Goal: Browse casually: Explore the website without a specific task or goal

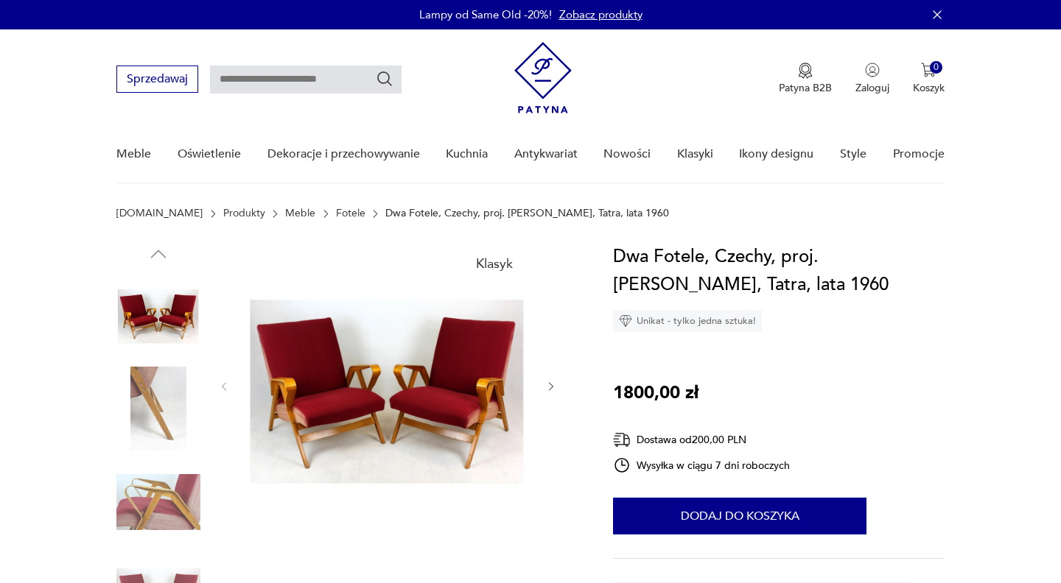
click at [419, 388] on img at bounding box center [387, 385] width 284 height 284
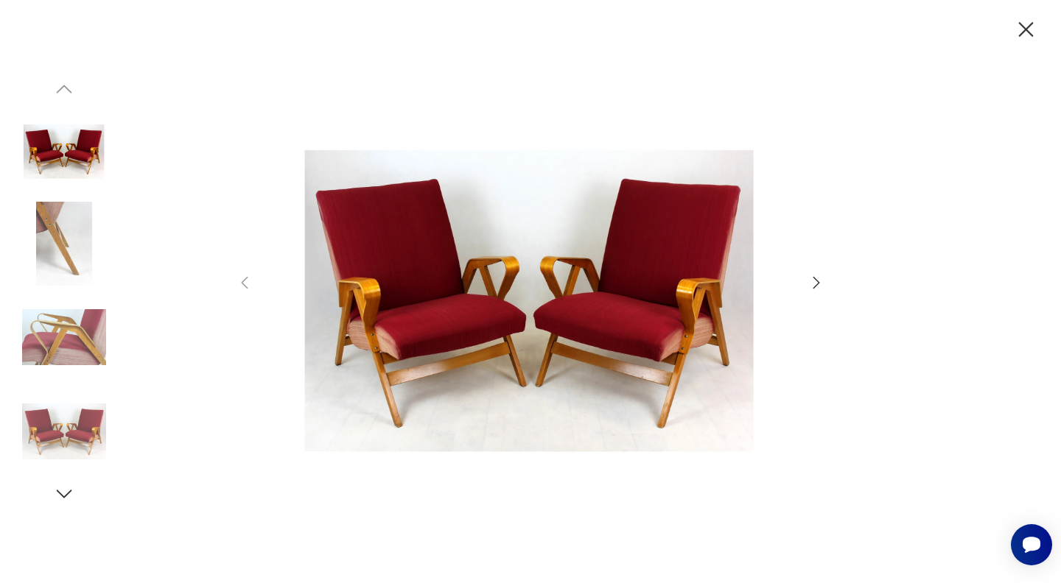
click at [65, 421] on img at bounding box center [64, 432] width 84 height 84
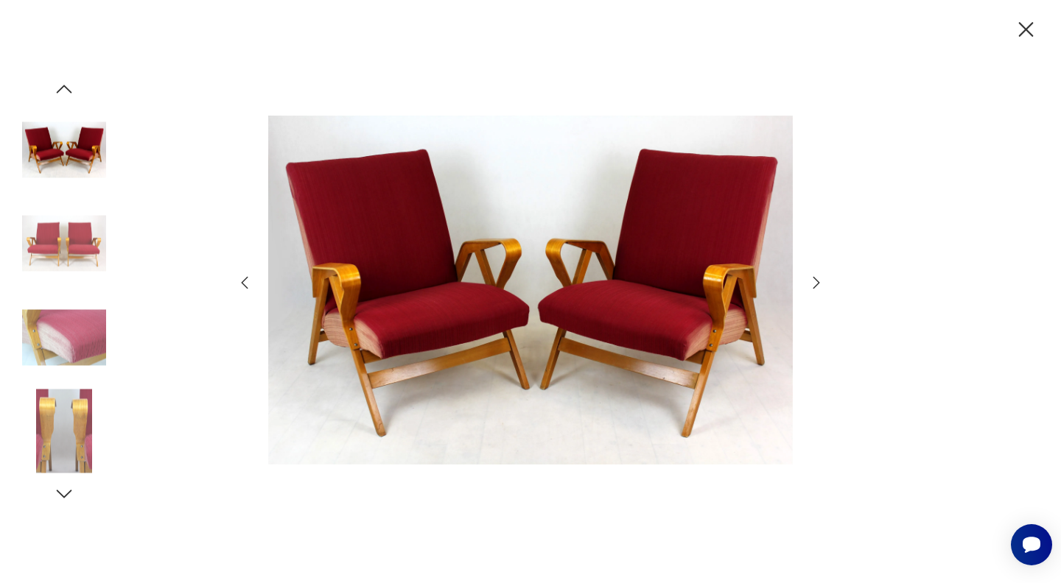
click at [74, 150] on img at bounding box center [64, 150] width 84 height 84
click at [64, 225] on img at bounding box center [64, 244] width 84 height 84
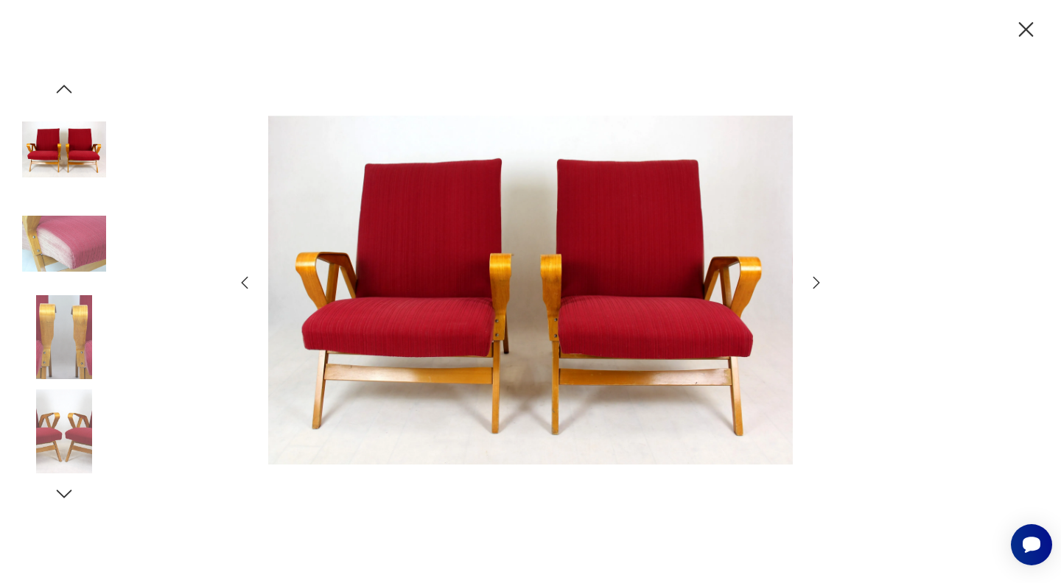
click at [60, 244] on img at bounding box center [64, 244] width 84 height 84
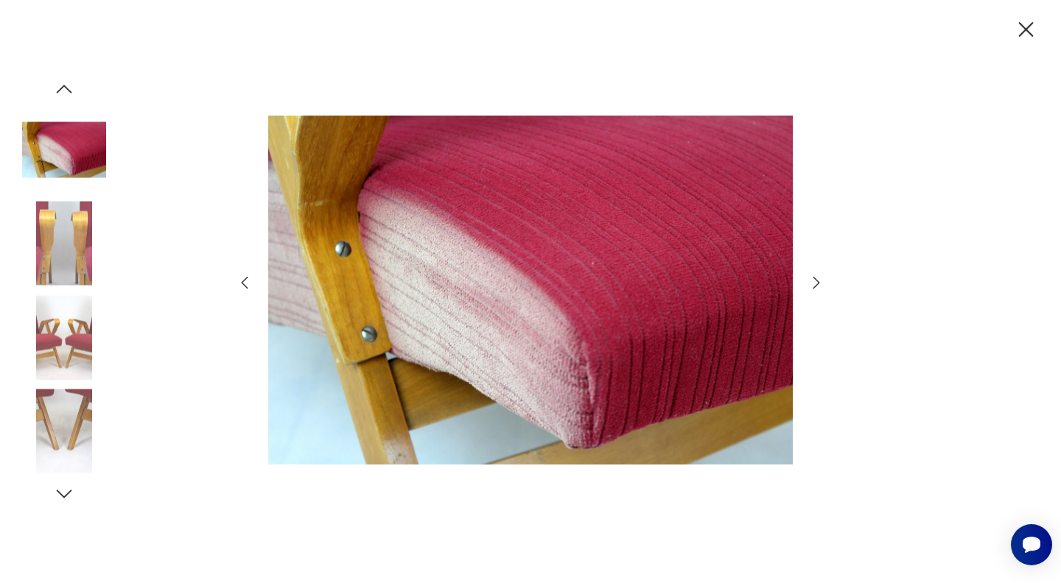
click at [57, 283] on img at bounding box center [64, 244] width 84 height 84
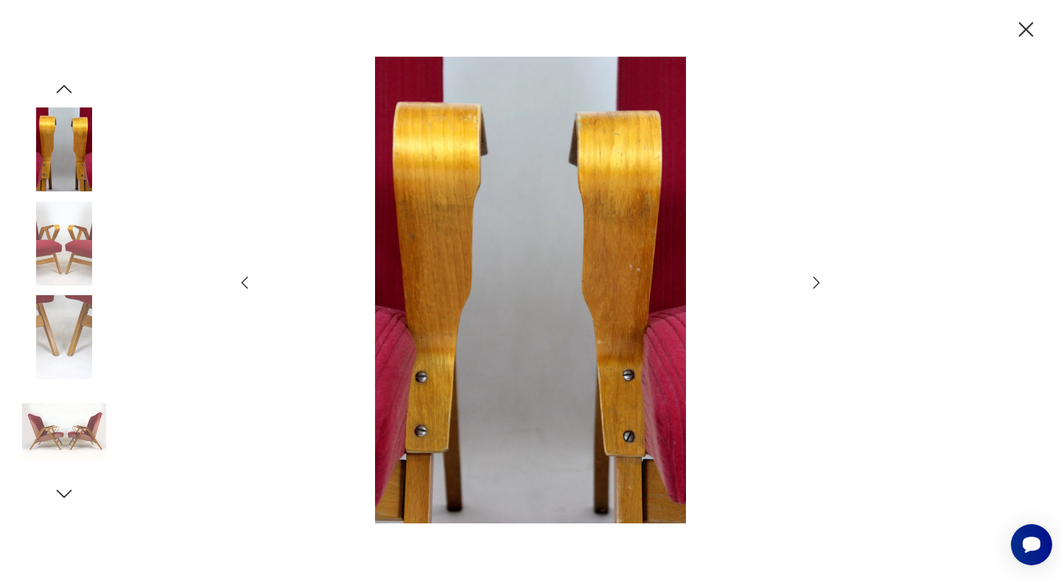
click at [57, 334] on img at bounding box center [64, 337] width 84 height 84
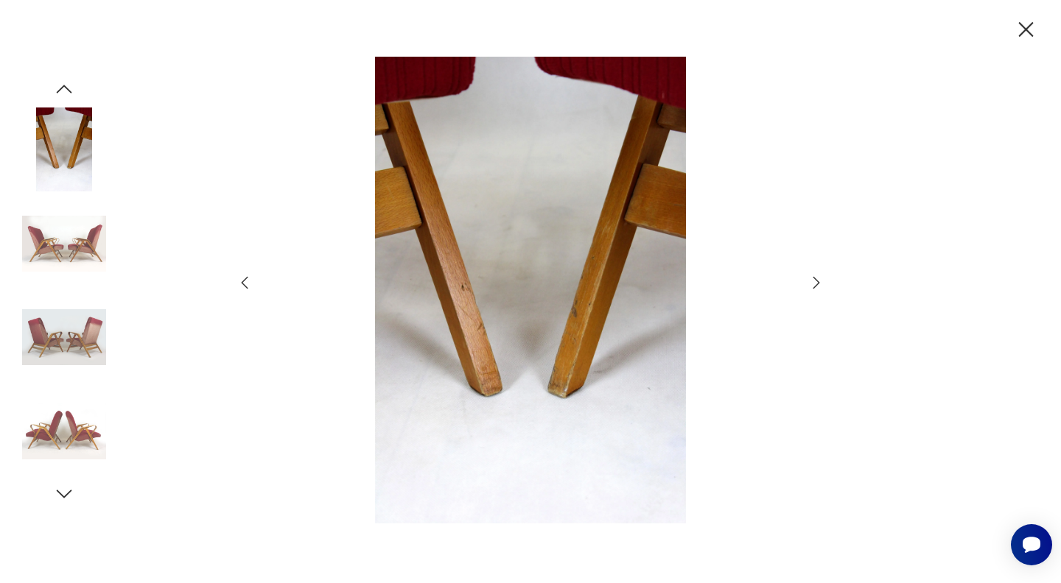
click at [57, 427] on img at bounding box center [64, 432] width 84 height 84
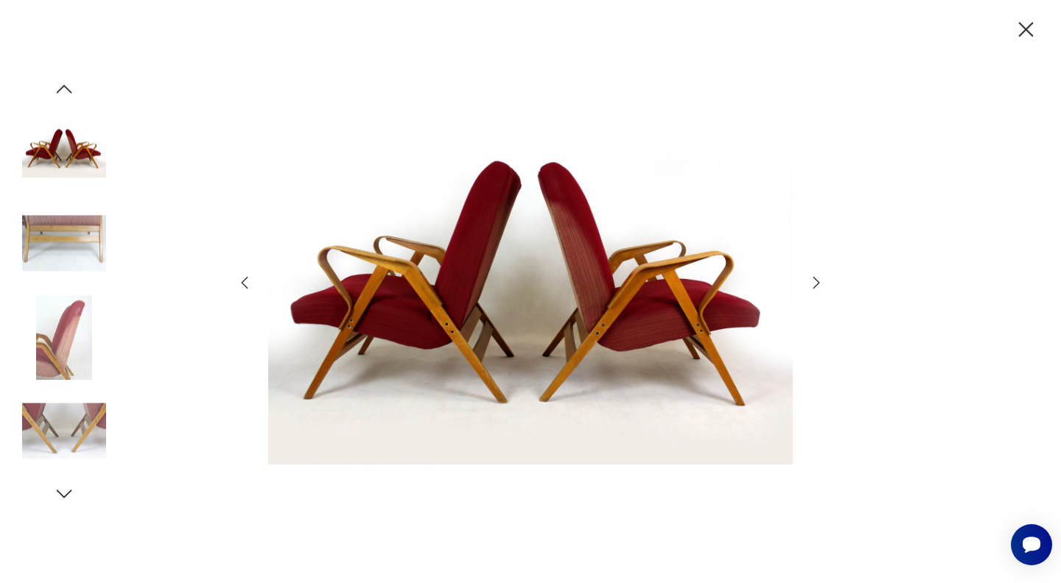
click at [64, 490] on icon "button" at bounding box center [64, 494] width 22 height 22
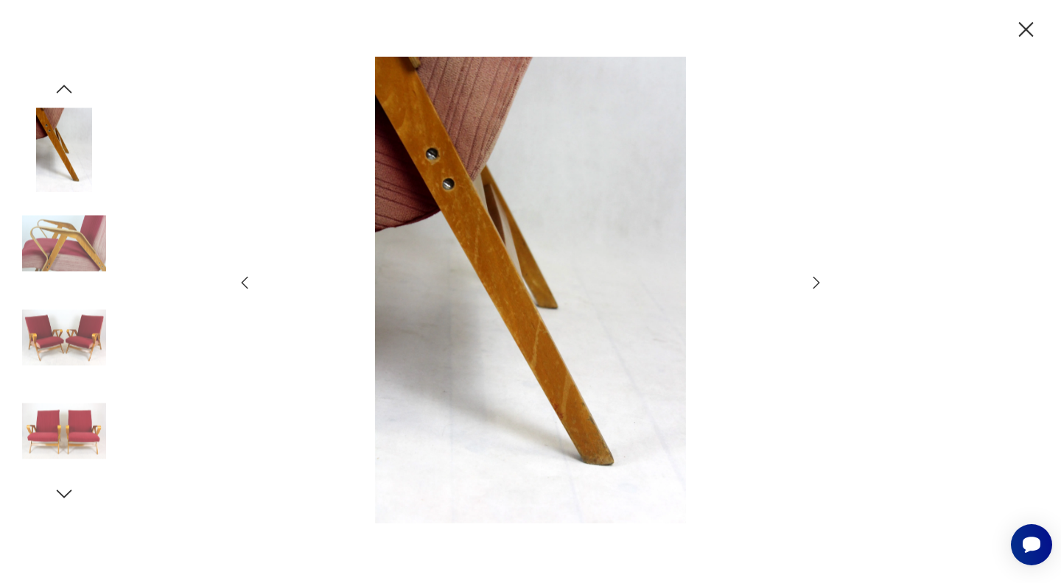
click at [63, 331] on img at bounding box center [64, 337] width 84 height 84
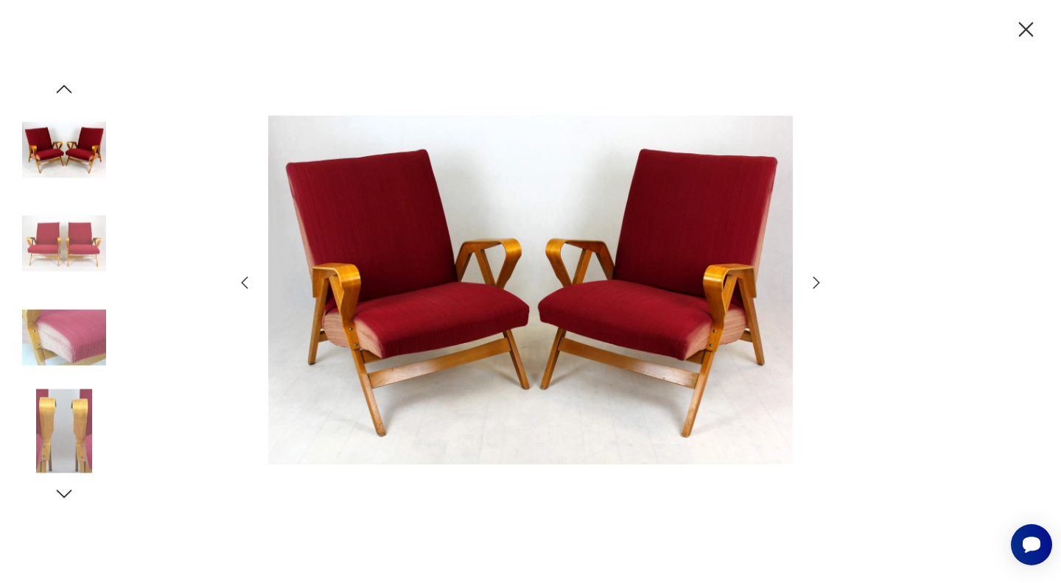
click at [77, 247] on img at bounding box center [64, 244] width 84 height 84
